Goal: Information Seeking & Learning: Understand process/instructions

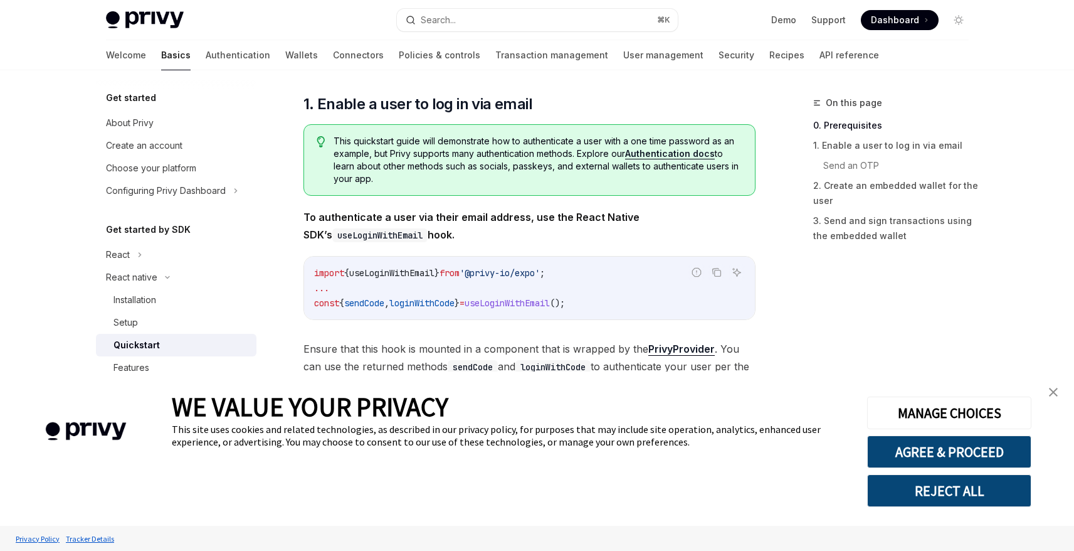
scroll to position [185, 0]
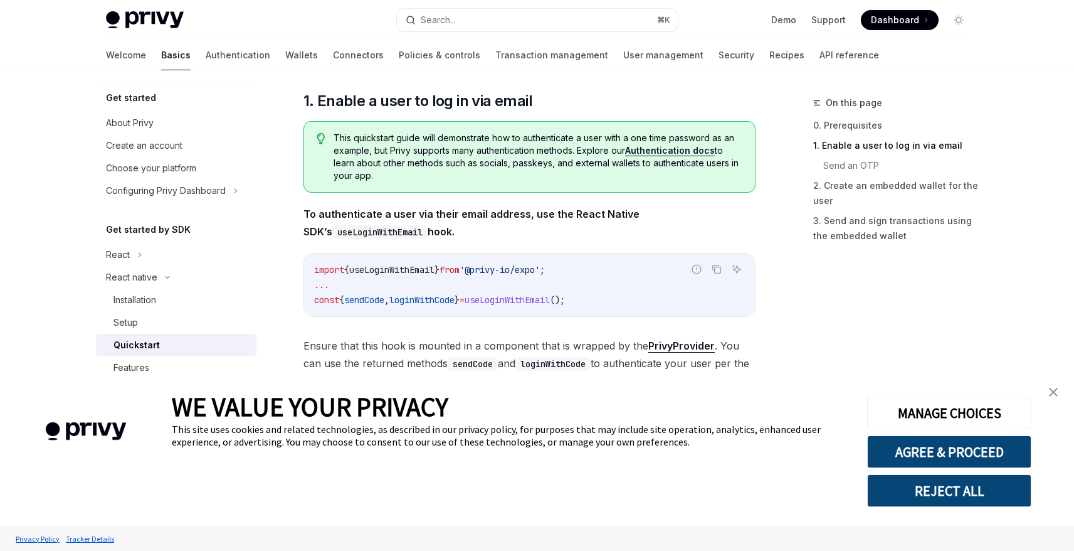
drag, startPoint x: 1059, startPoint y: 393, endPoint x: 916, endPoint y: 368, distance: 145.9
click at [1059, 393] on link "close banner" at bounding box center [1053, 391] width 25 height 25
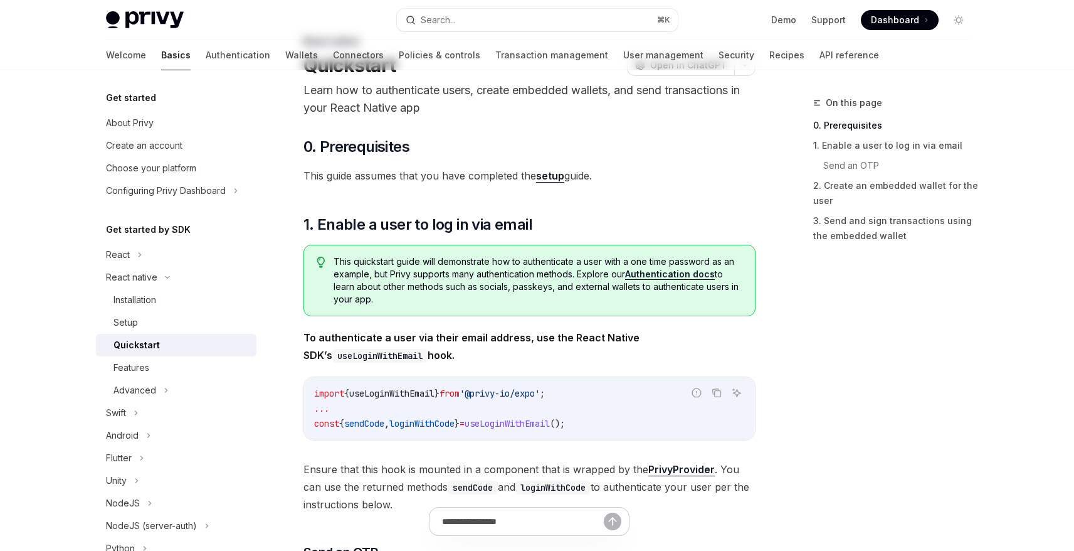
scroll to position [0, 0]
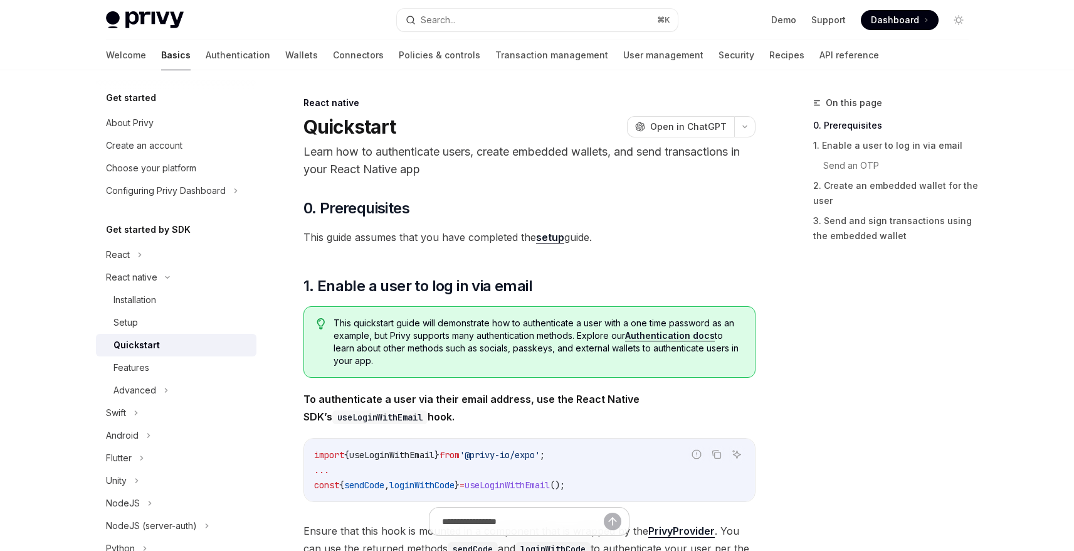
click at [556, 236] on link "setup" at bounding box center [550, 237] width 28 height 13
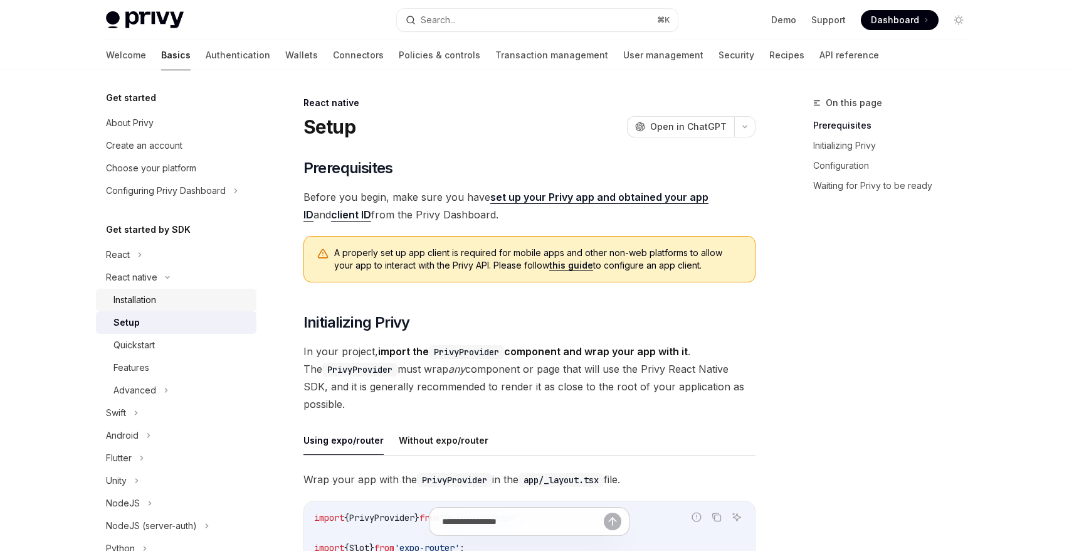
click at [170, 300] on div "Installation" at bounding box center [181, 299] width 135 height 15
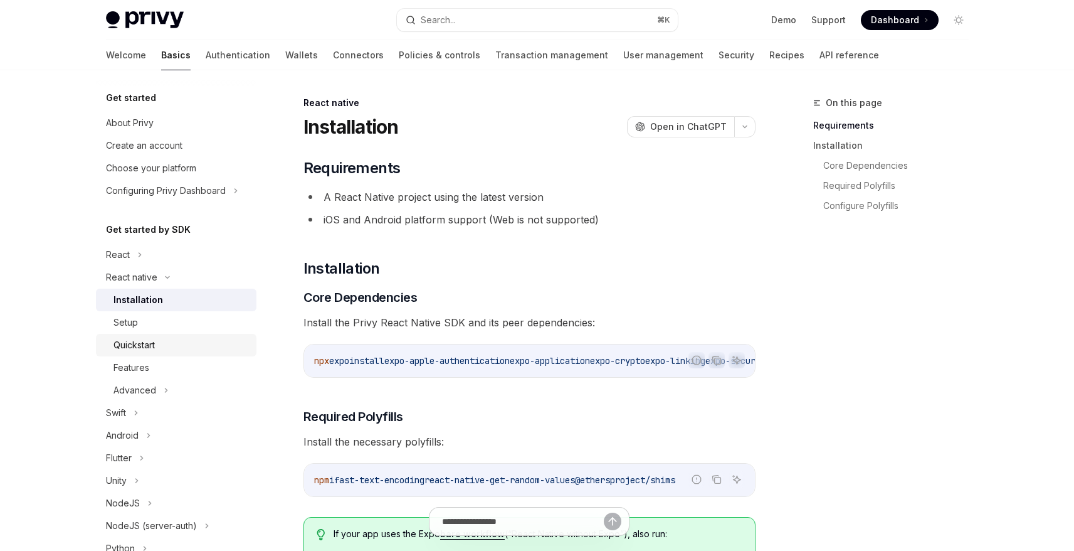
click at [159, 348] on div "Quickstart" at bounding box center [181, 344] width 135 height 15
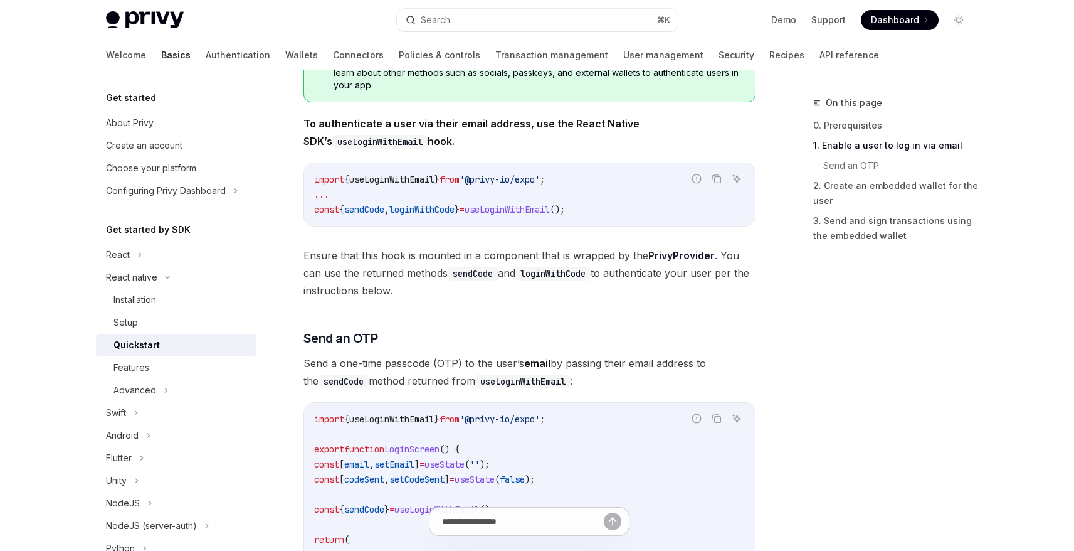
scroll to position [282, 0]
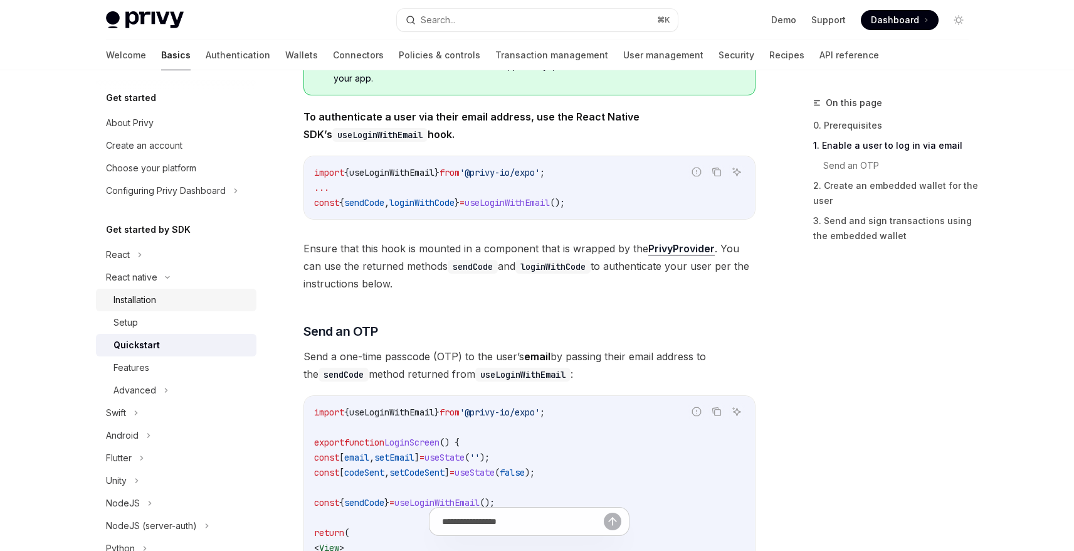
click at [148, 304] on div "Installation" at bounding box center [135, 299] width 43 height 15
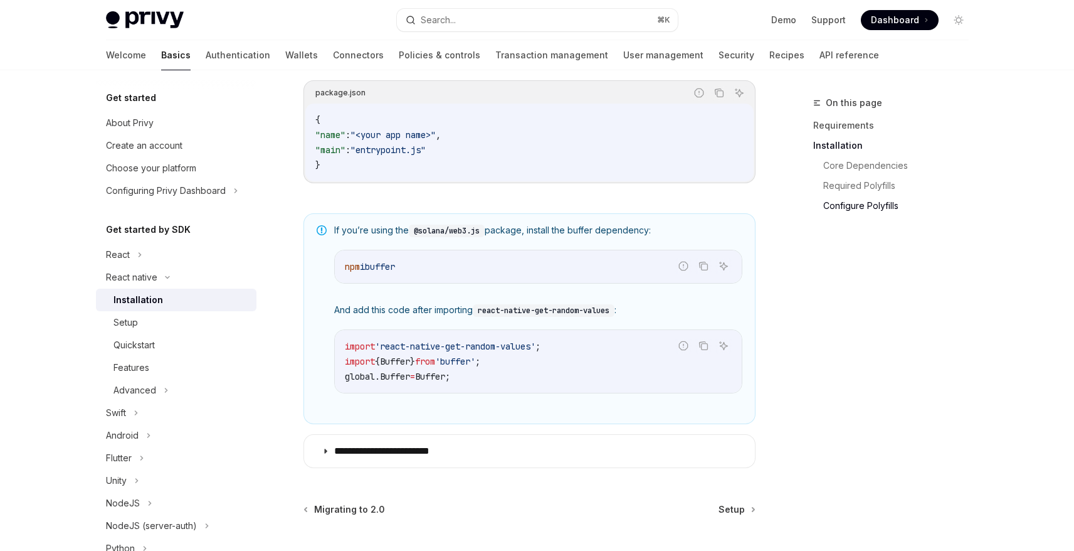
scroll to position [945, 0]
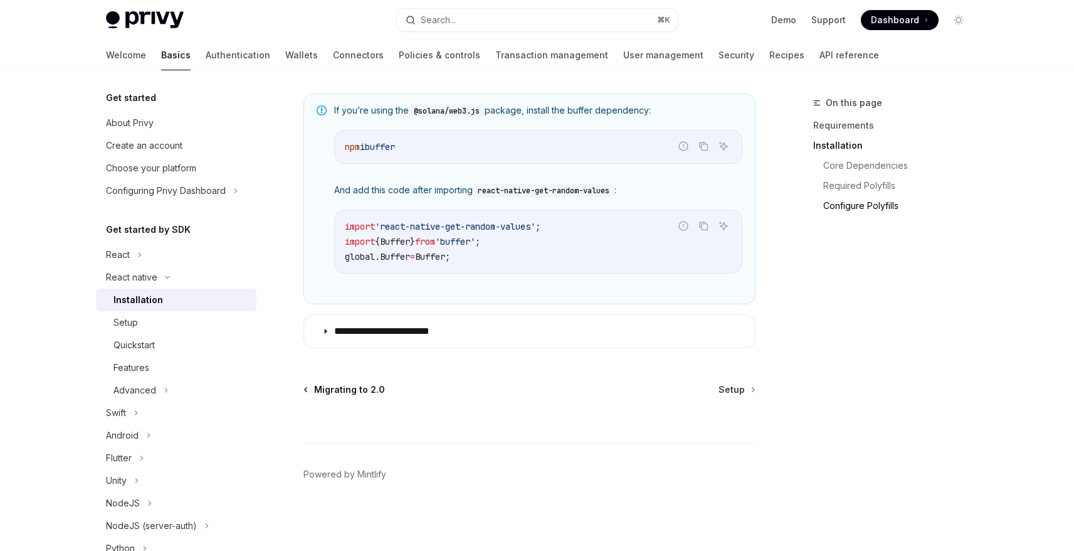
click at [349, 389] on span "Migrating to 2.0" at bounding box center [349, 389] width 71 height 13
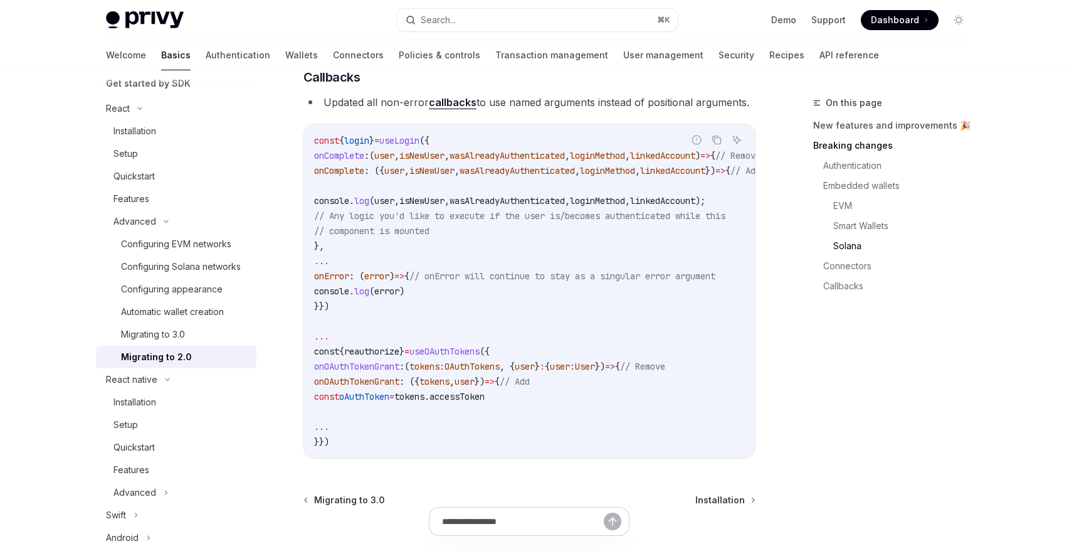
scroll to position [3701, 0]
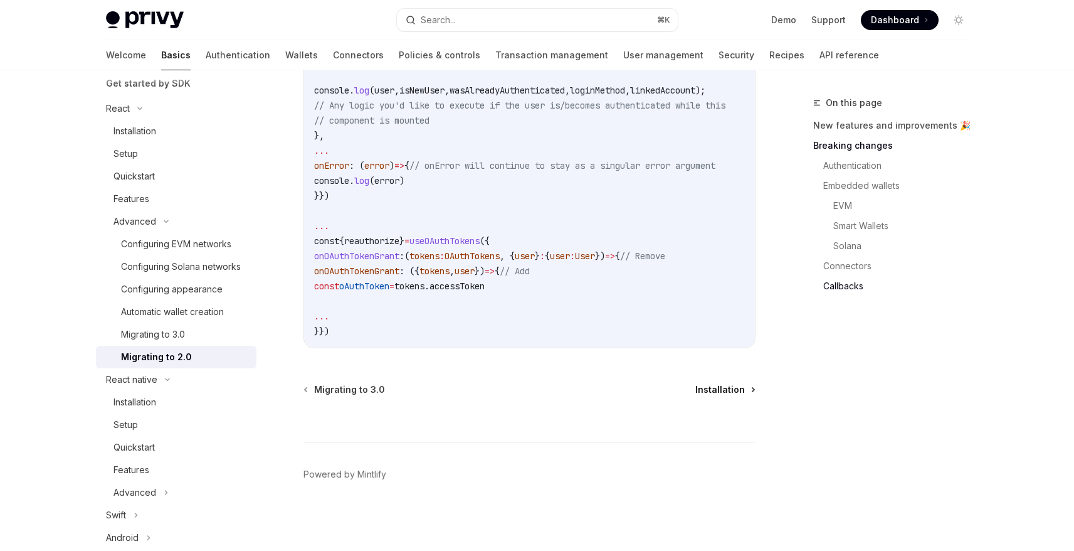
click at [730, 389] on span "Installation" at bounding box center [721, 389] width 50 height 13
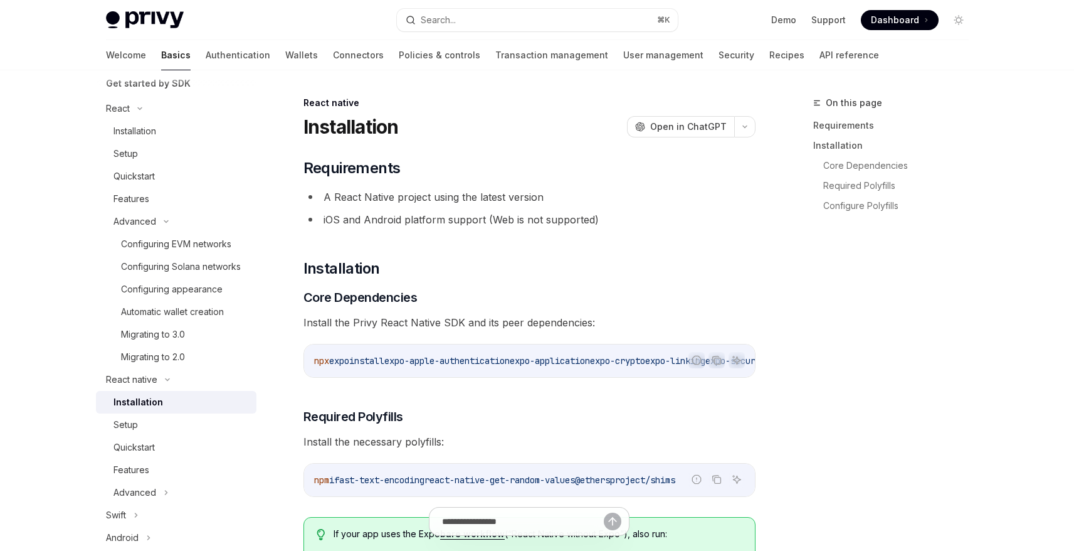
type textarea "*"
click at [165, 222] on icon at bounding box center [166, 222] width 4 height 2
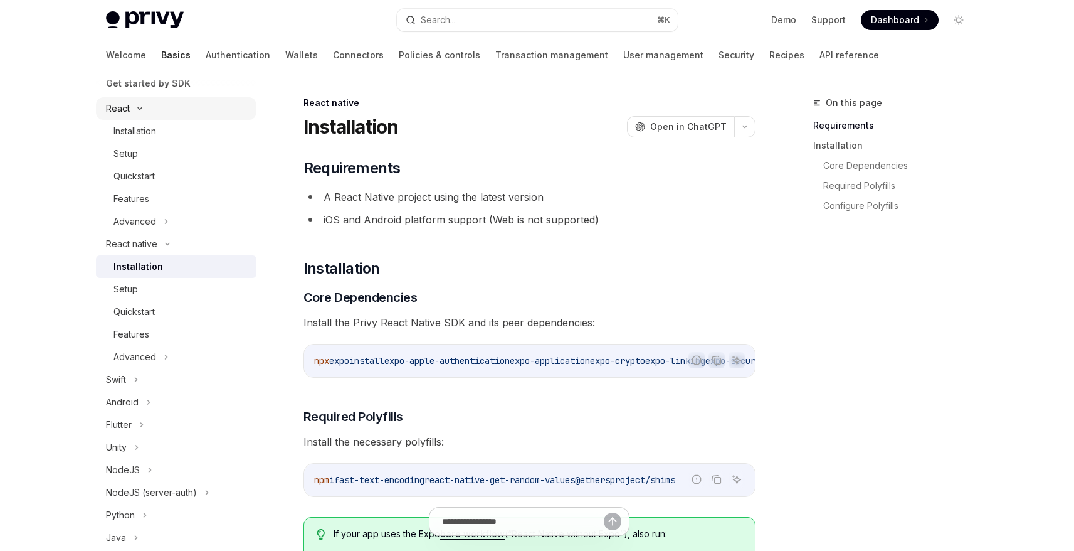
click at [139, 111] on div "React" at bounding box center [176, 108] width 161 height 23
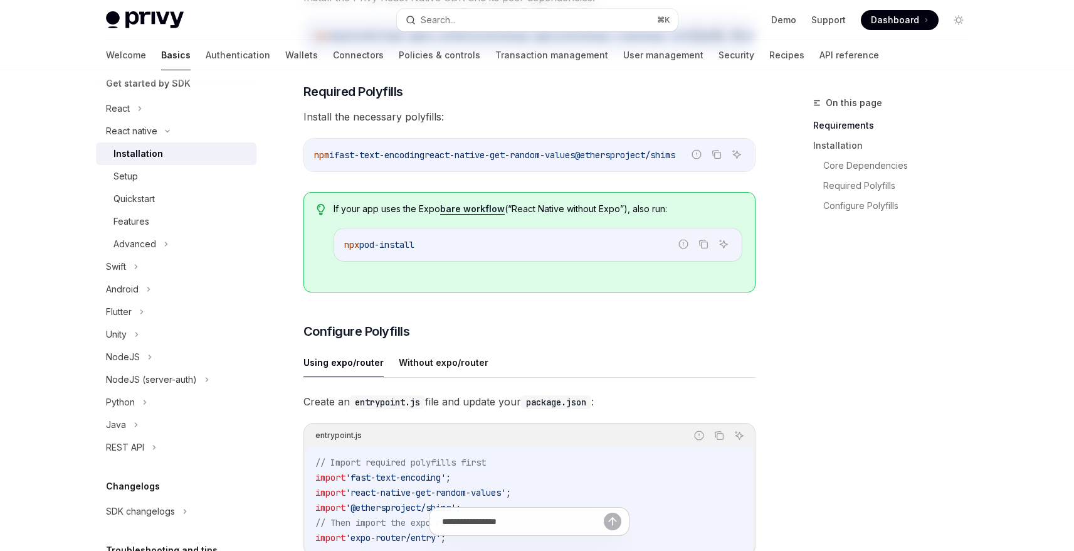
scroll to position [945, 0]
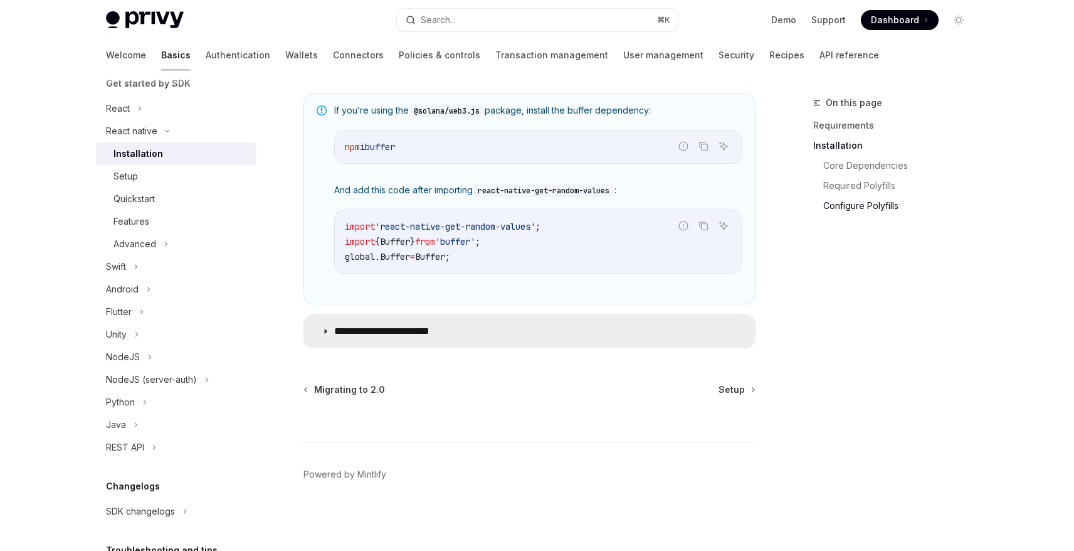
click at [325, 330] on icon at bounding box center [326, 331] width 8 height 8
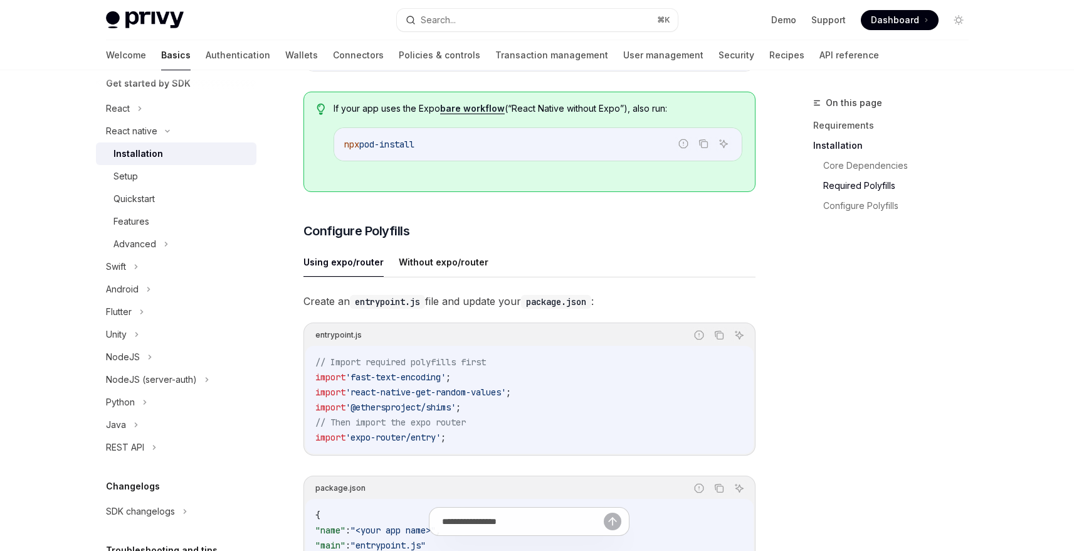
scroll to position [426, 0]
